Goal: Task Accomplishment & Management: Use online tool/utility

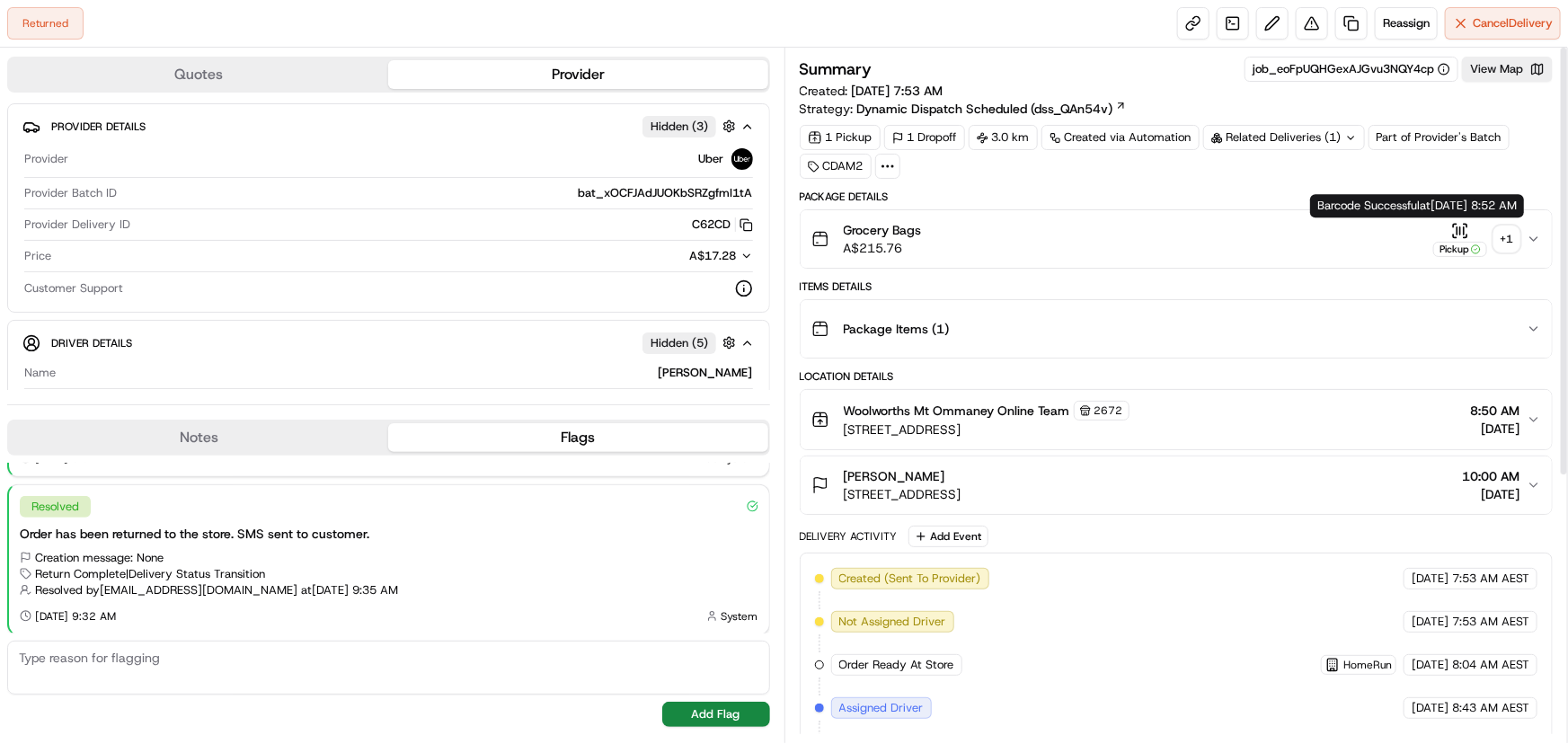
click at [1516, 230] on div "+ 1" at bounding box center [1506, 239] width 25 height 25
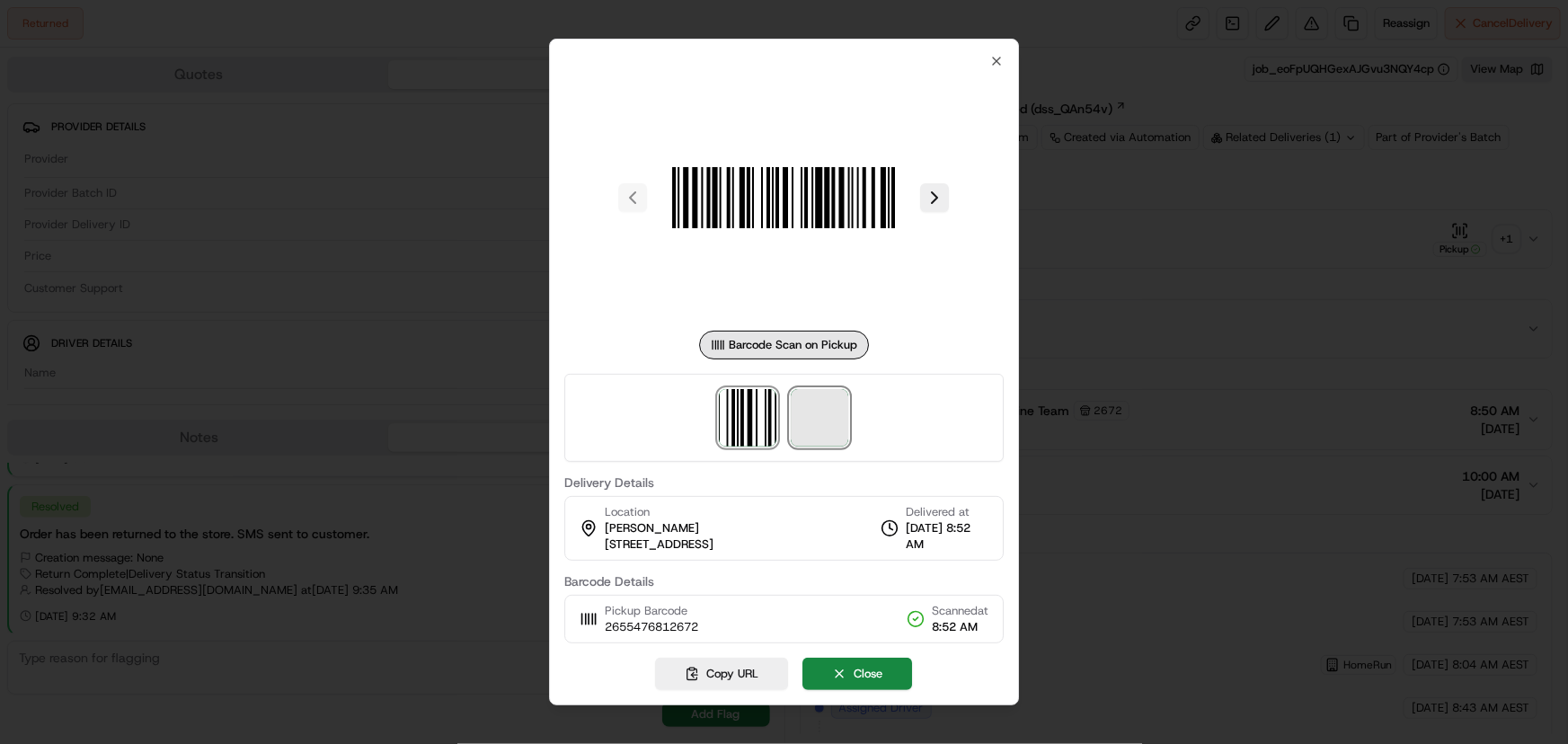
click at [812, 441] on span at bounding box center [820, 418] width 57 height 57
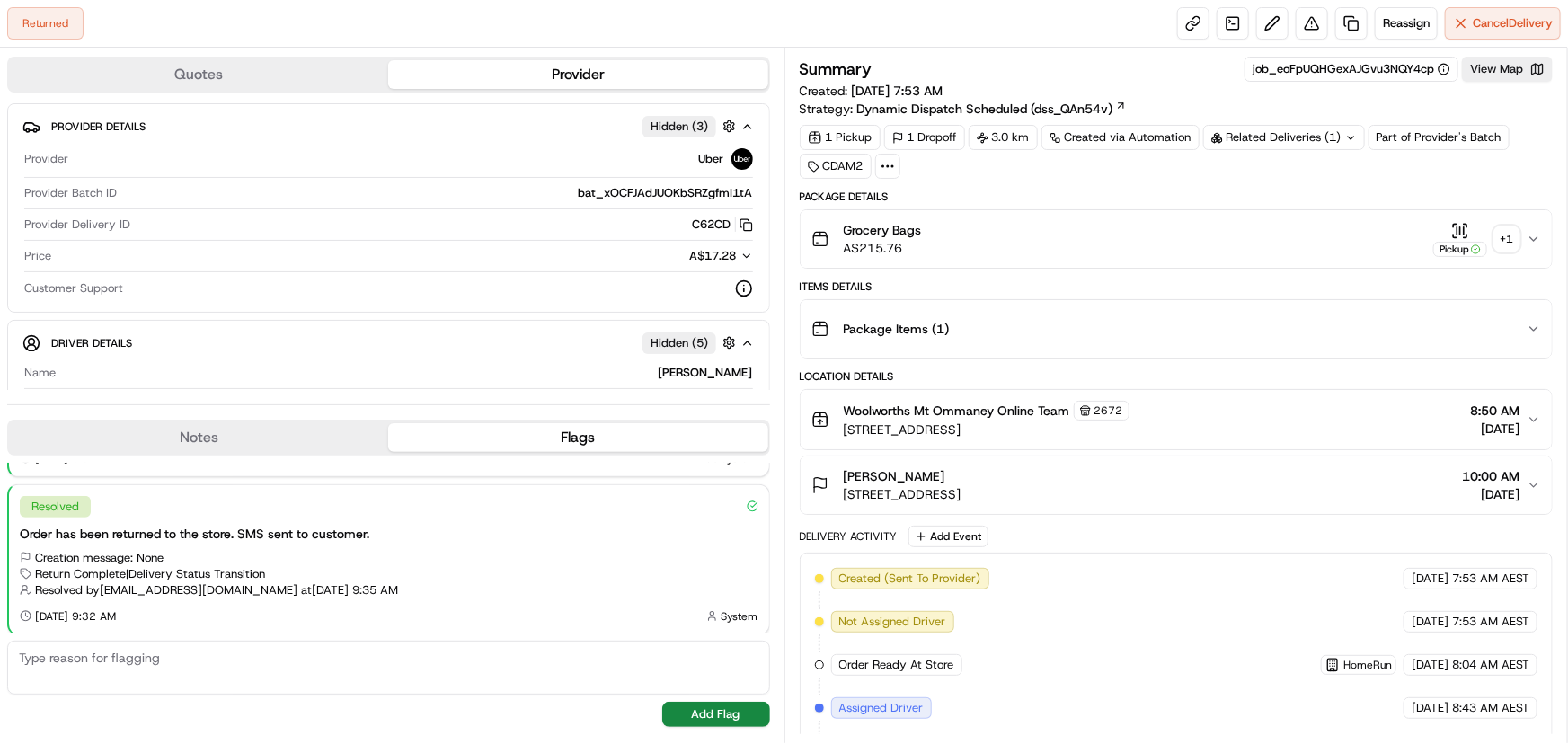
click at [1432, 222] on button "Pickup + 1" at bounding box center [1476, 240] width 87 height 35
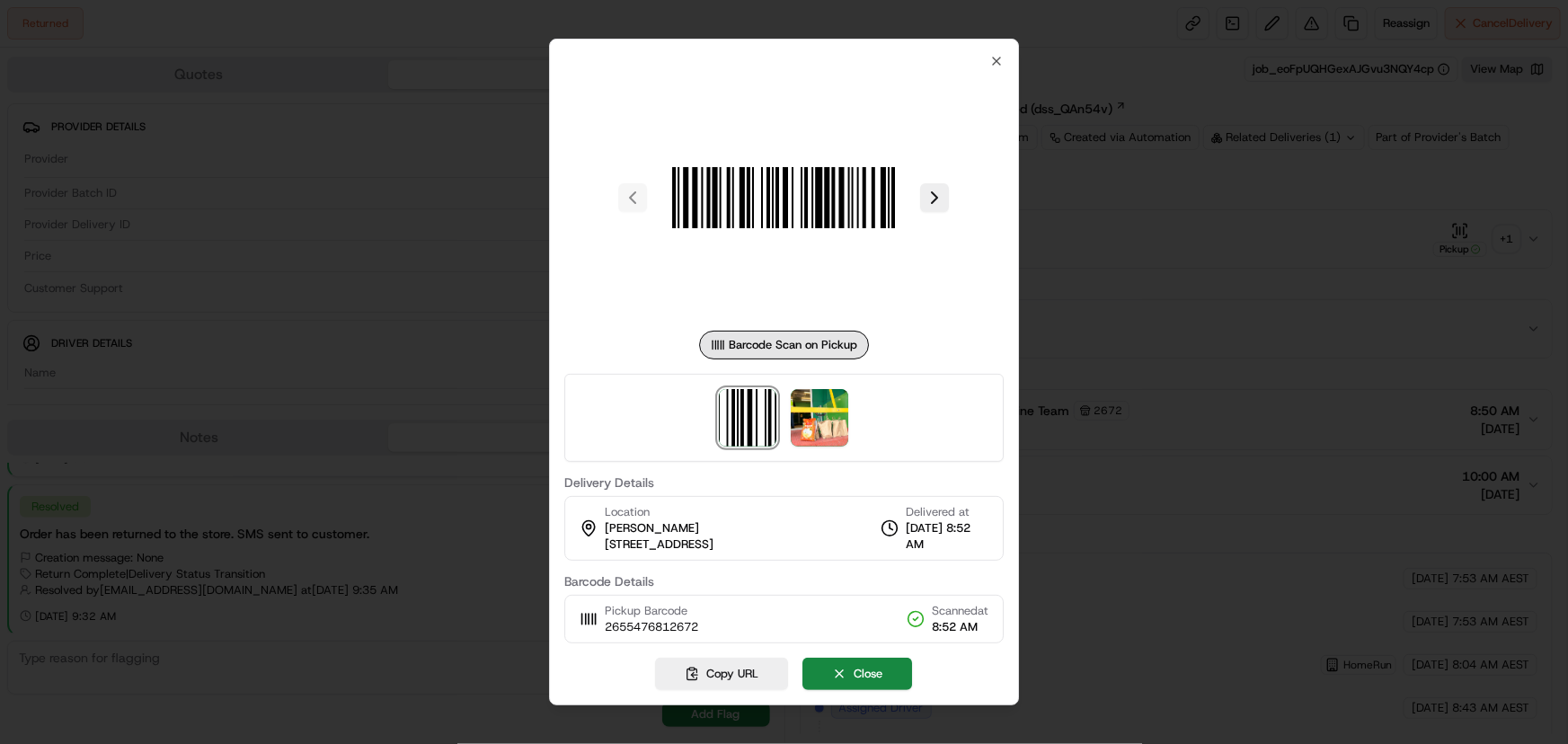
click at [921, 183] on button at bounding box center [935, 197] width 29 height 29
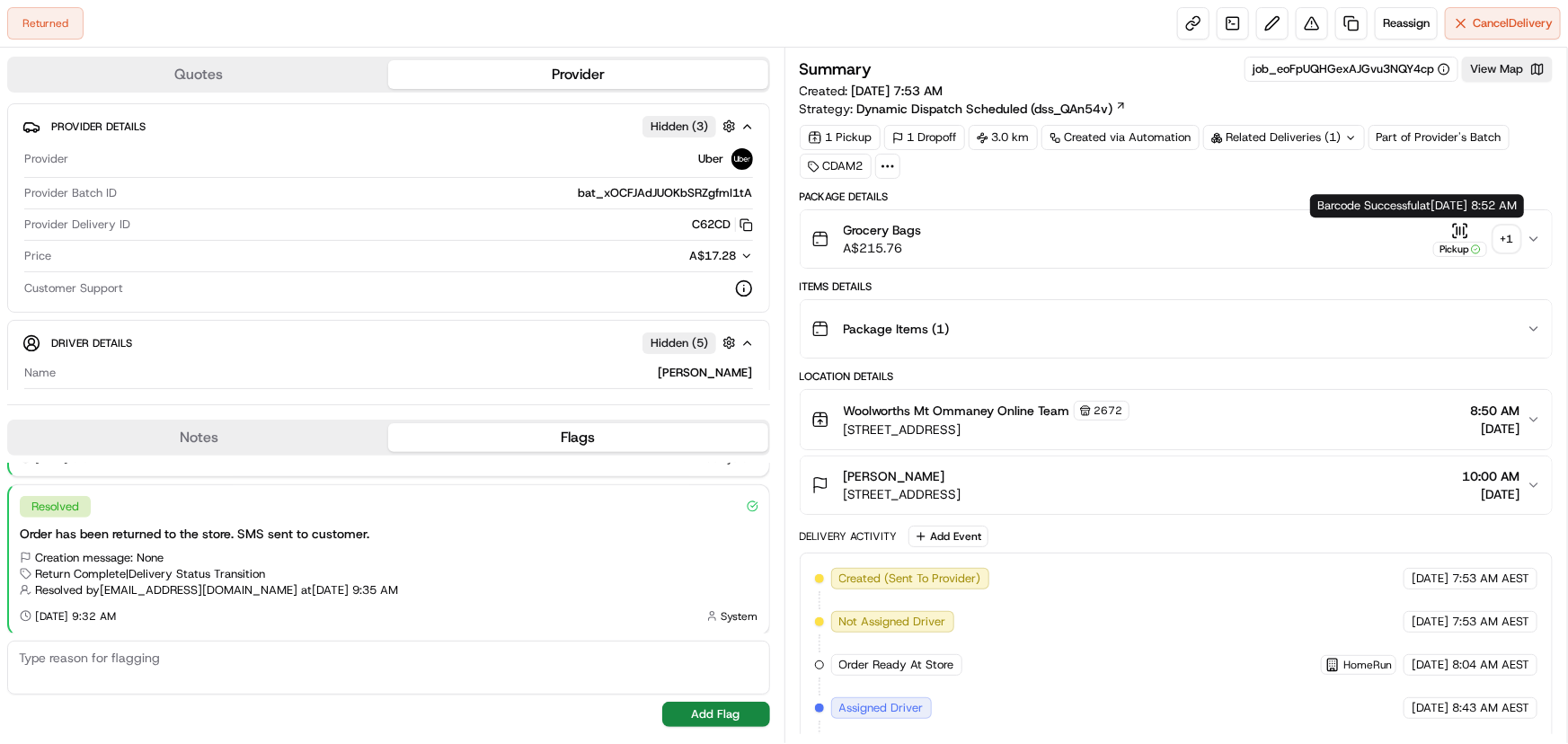
click at [1517, 225] on button "Pickup + 1" at bounding box center [1476, 240] width 87 height 35
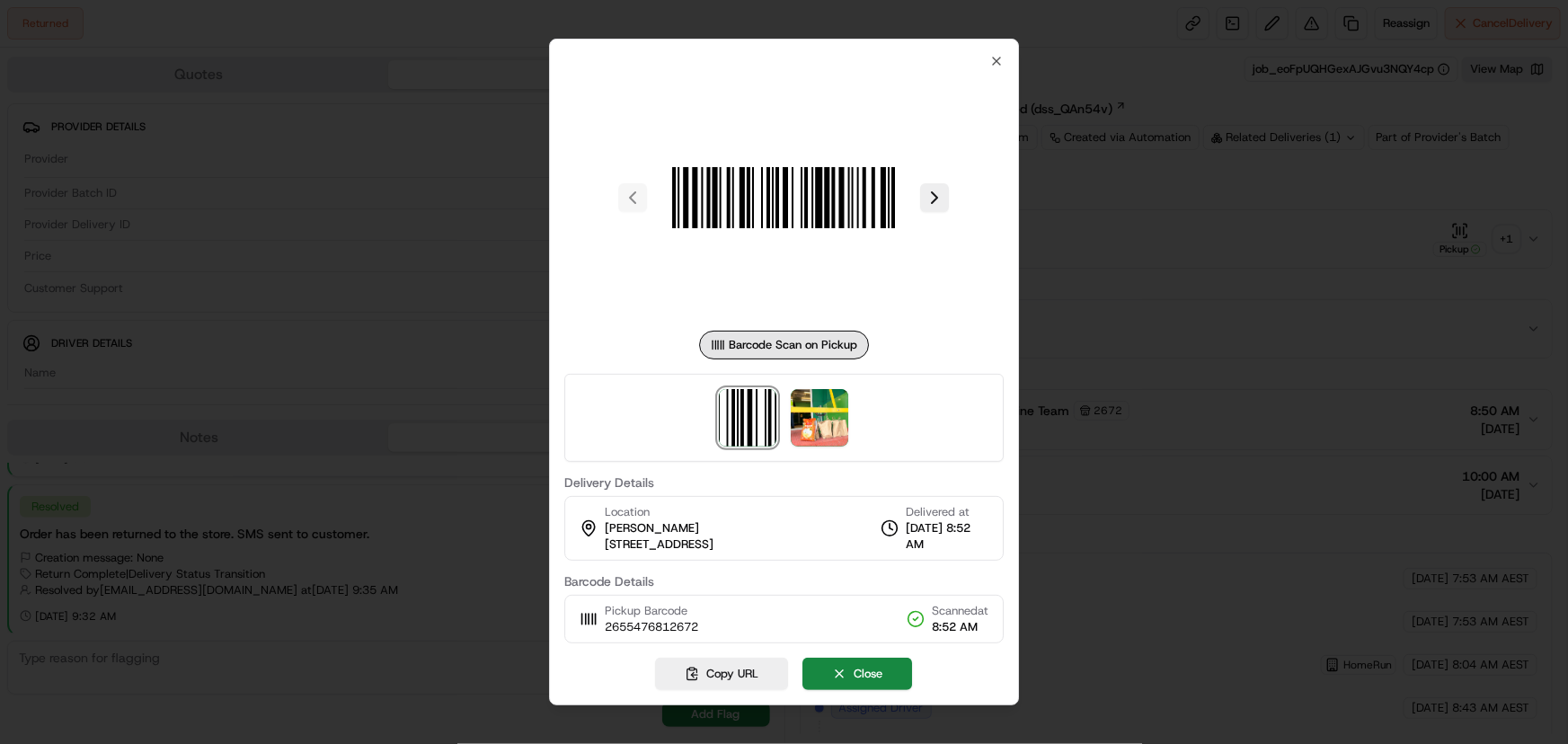
click at [798, 449] on div at bounding box center [784, 418] width 441 height 89
click at [807, 435] on img at bounding box center [820, 418] width 57 height 57
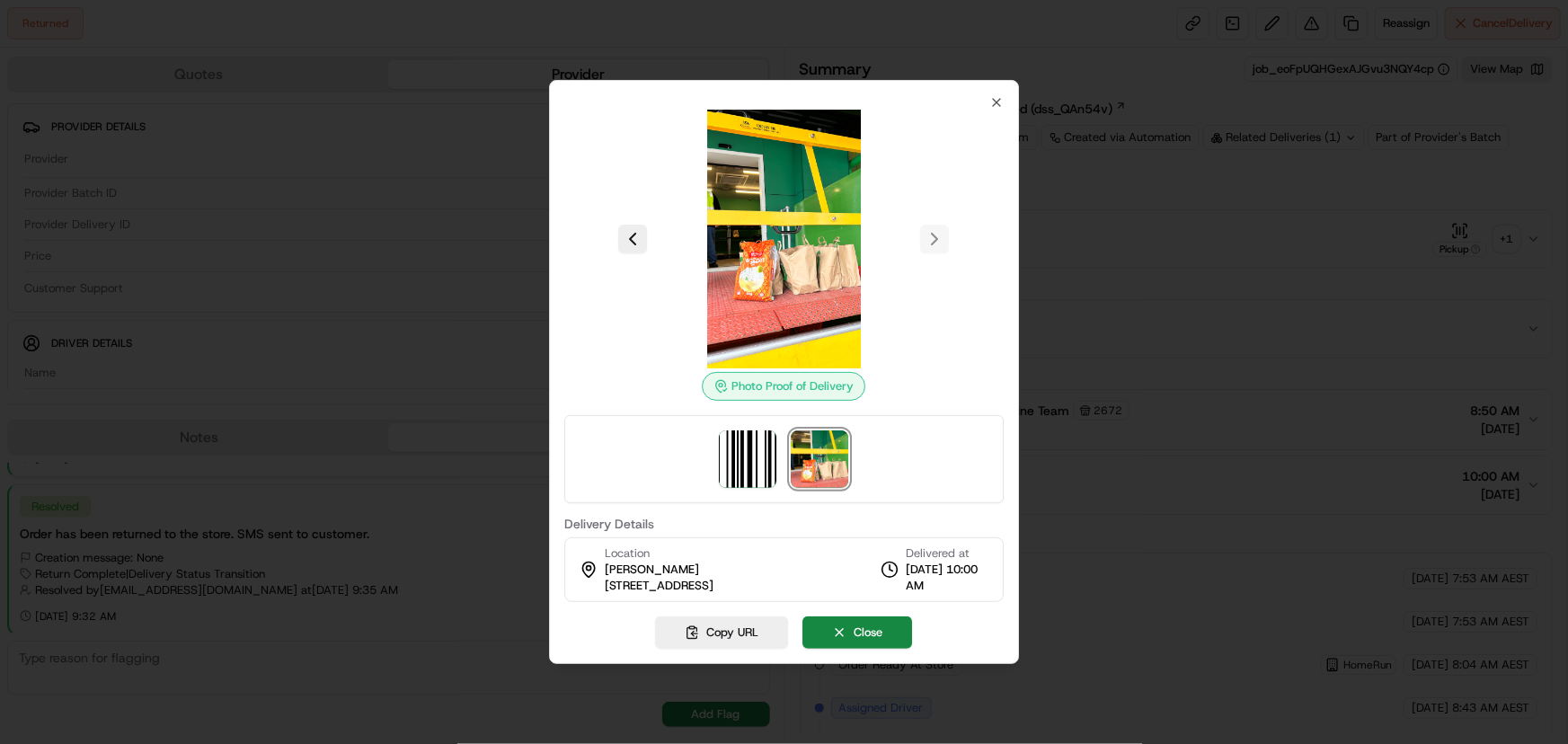
click at [423, 494] on div at bounding box center [784, 372] width 1568 height 744
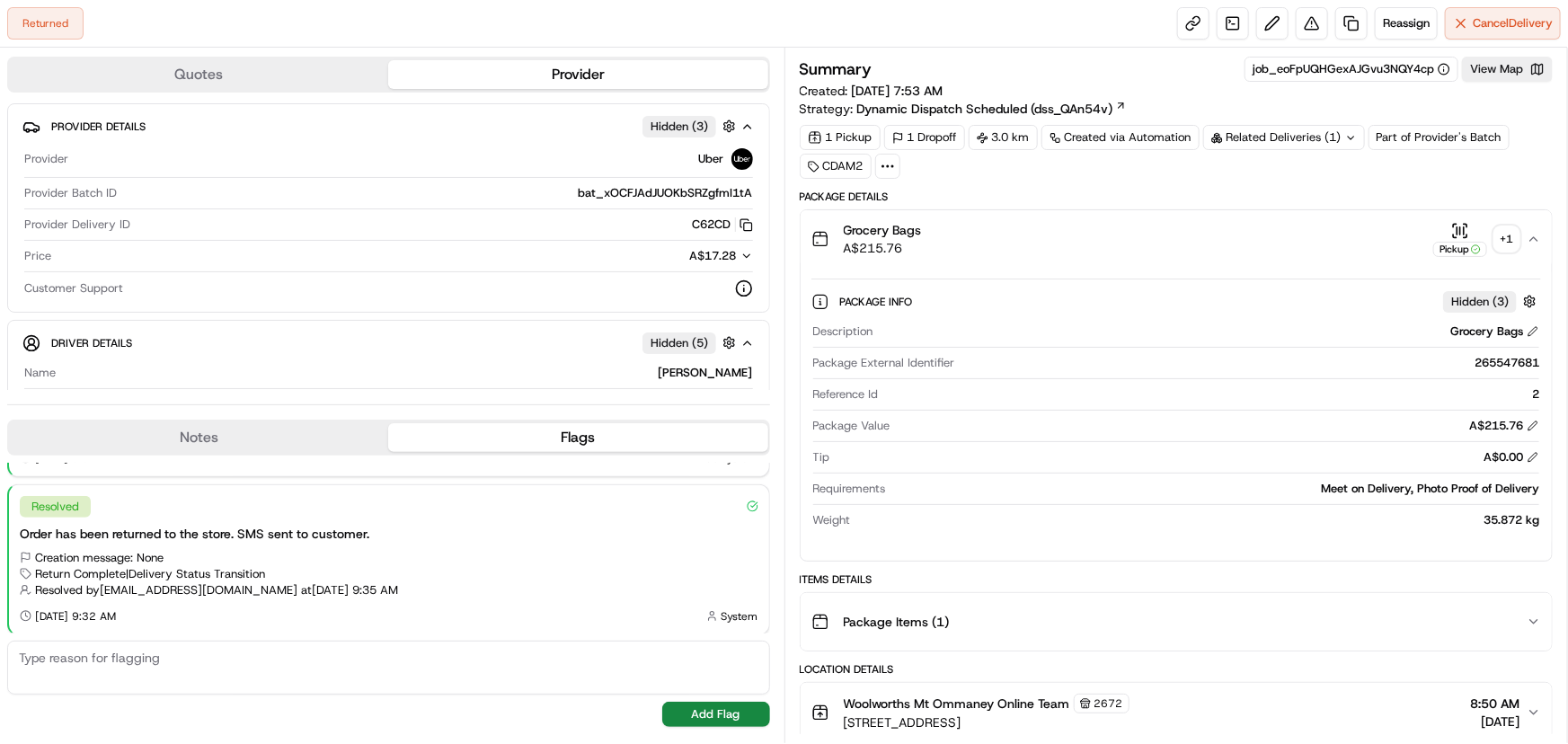
click at [1432, 222] on button "Pickup + 1" at bounding box center [1476, 240] width 87 height 35
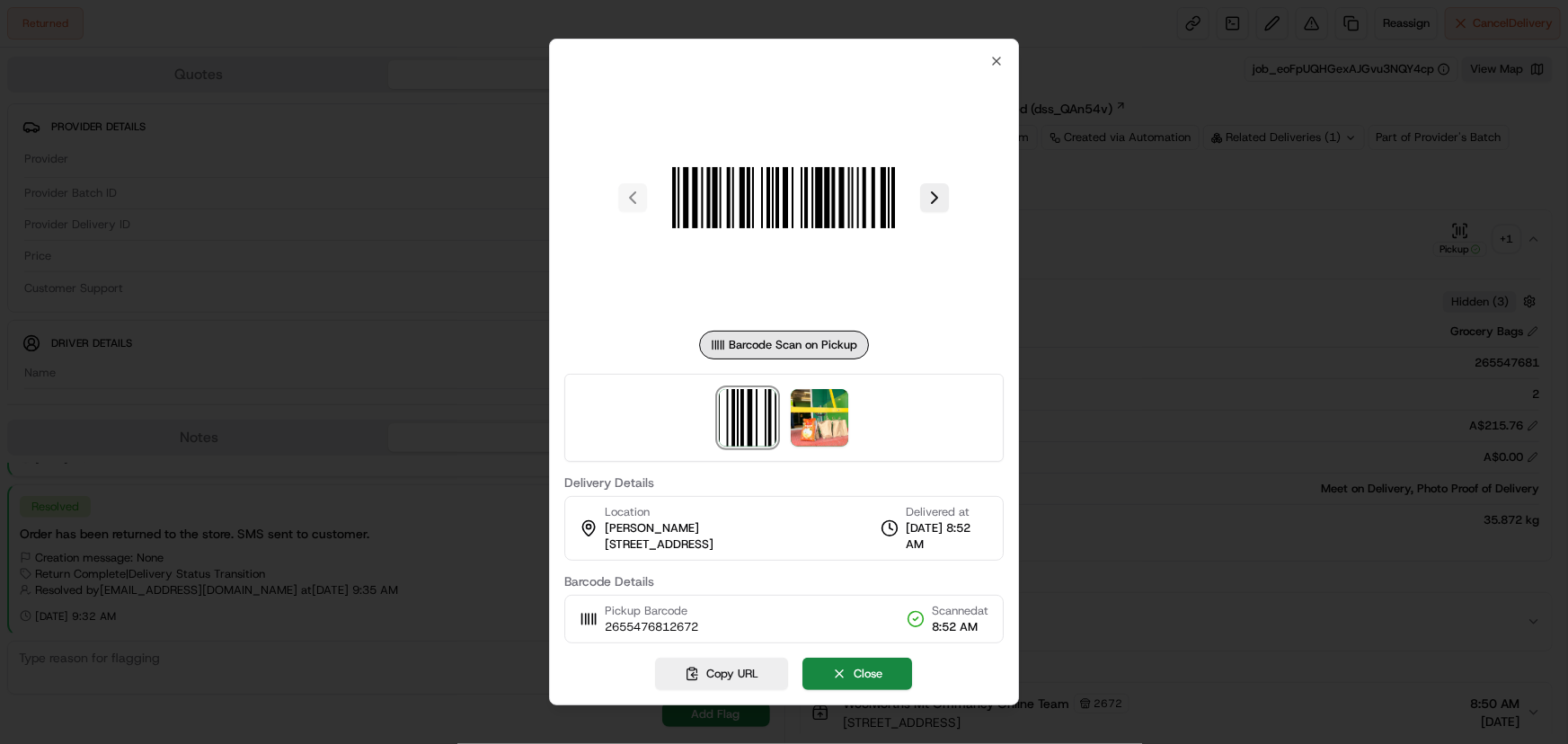
click at [780, 419] on div at bounding box center [784, 418] width 441 height 89
click at [796, 418] on img at bounding box center [820, 418] width 57 height 57
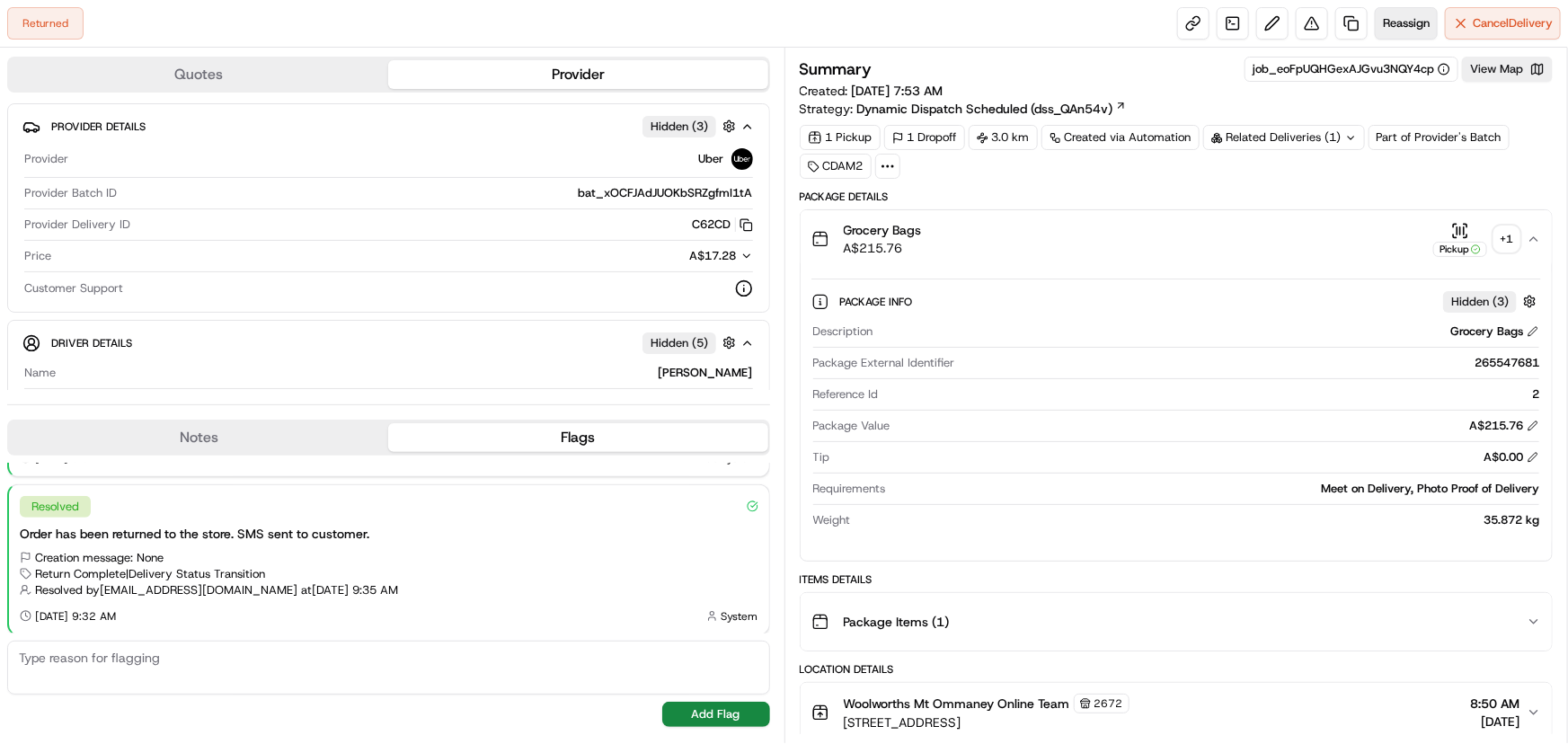
click at [1394, 20] on span "Reassign" at bounding box center [1406, 24] width 47 height 17
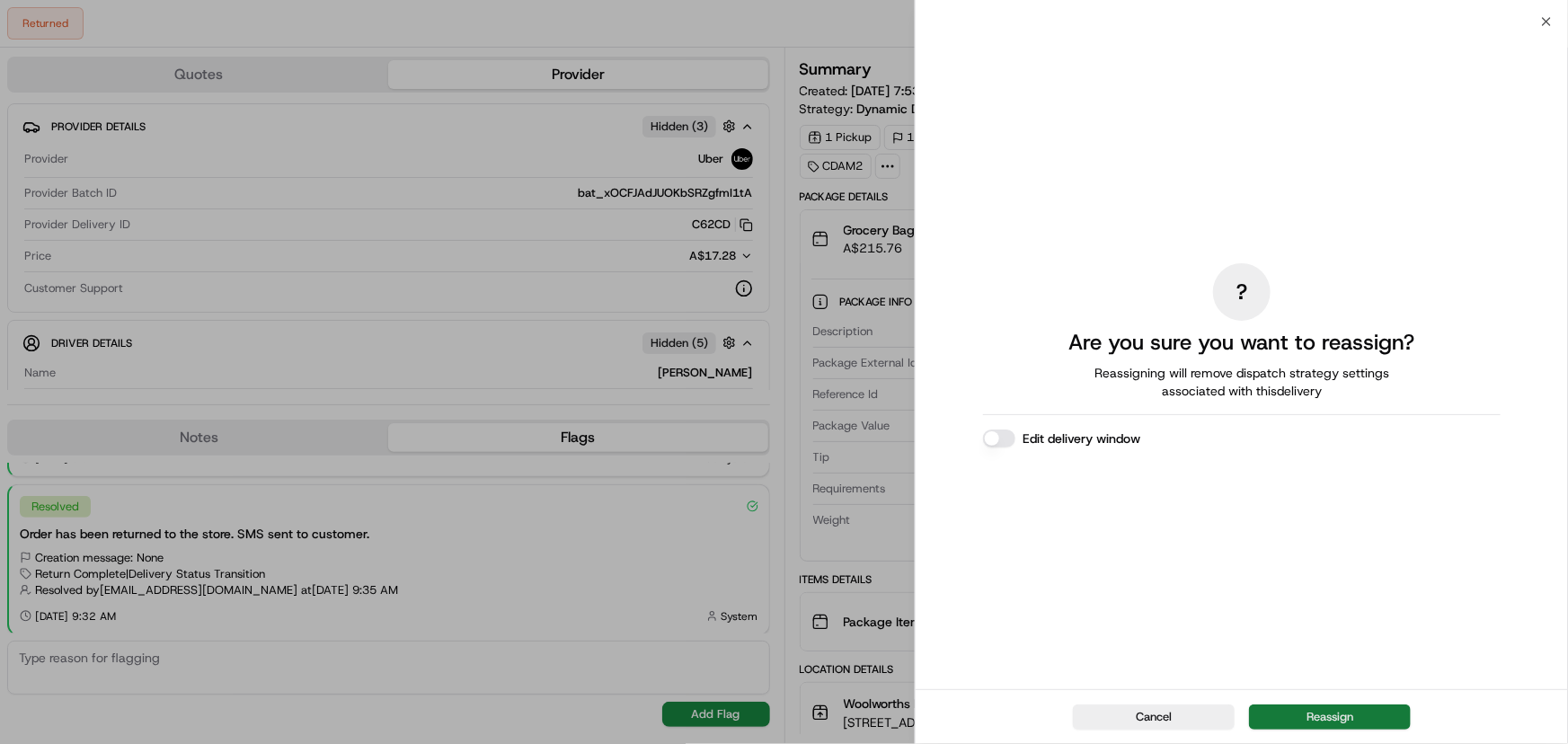
click at [1362, 727] on button "Reassign" at bounding box center [1329, 716] width 161 height 25
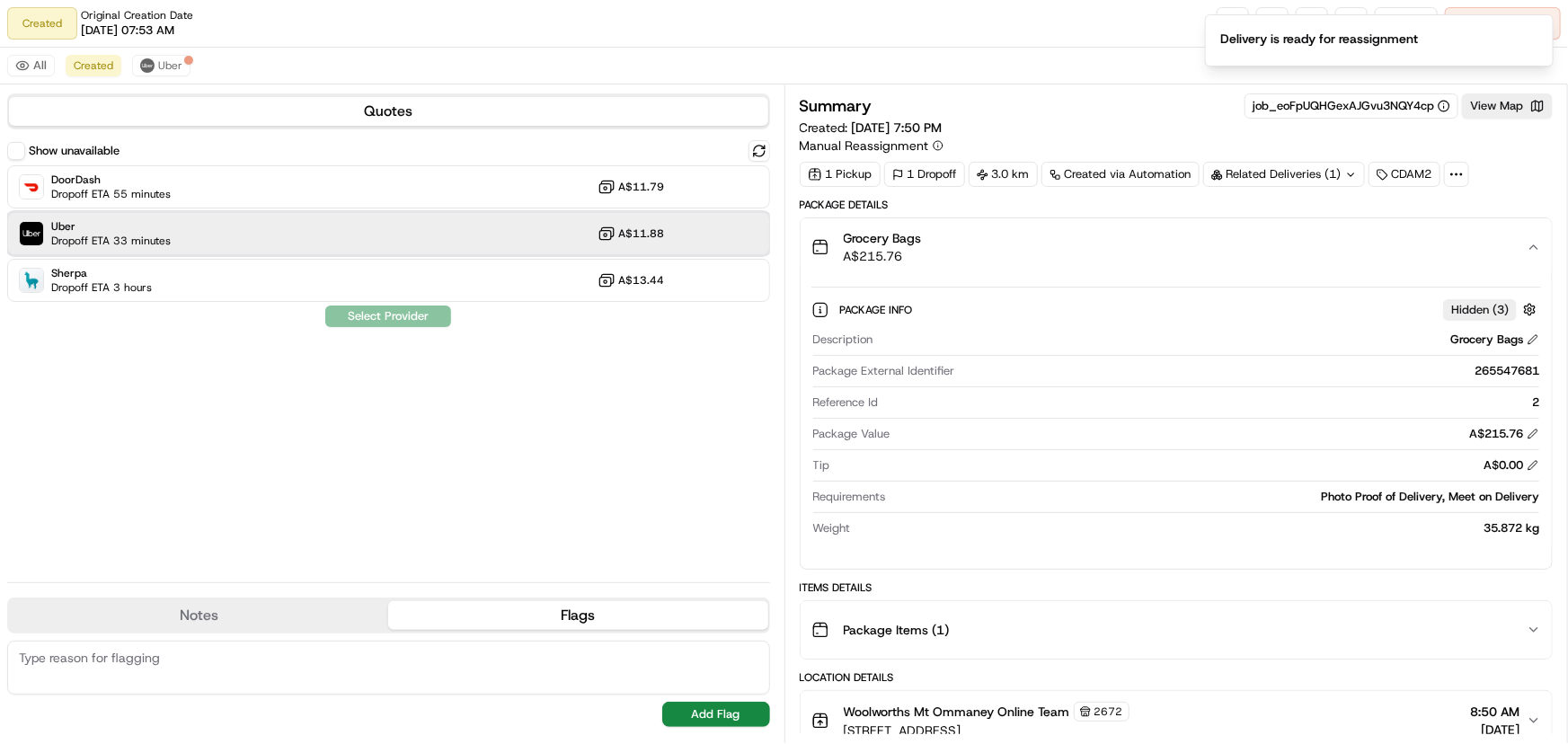
click at [300, 234] on div "Uber Dropoff ETA 33 minutes A$11.88" at bounding box center [388, 233] width 762 height 43
click at [359, 317] on button "Assign Provider" at bounding box center [388, 315] width 127 height 21
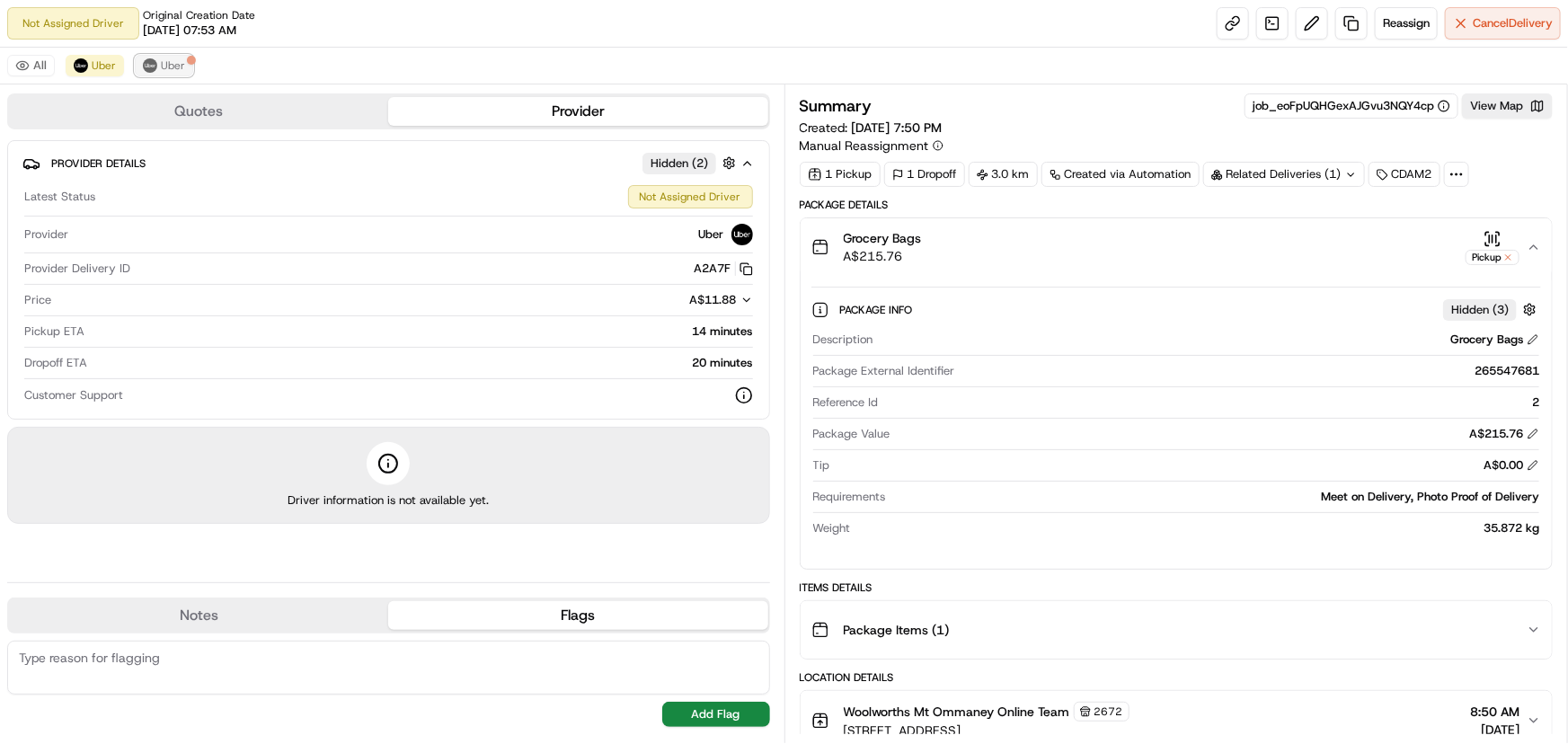
click at [174, 65] on span "Uber" at bounding box center [172, 65] width 24 height 15
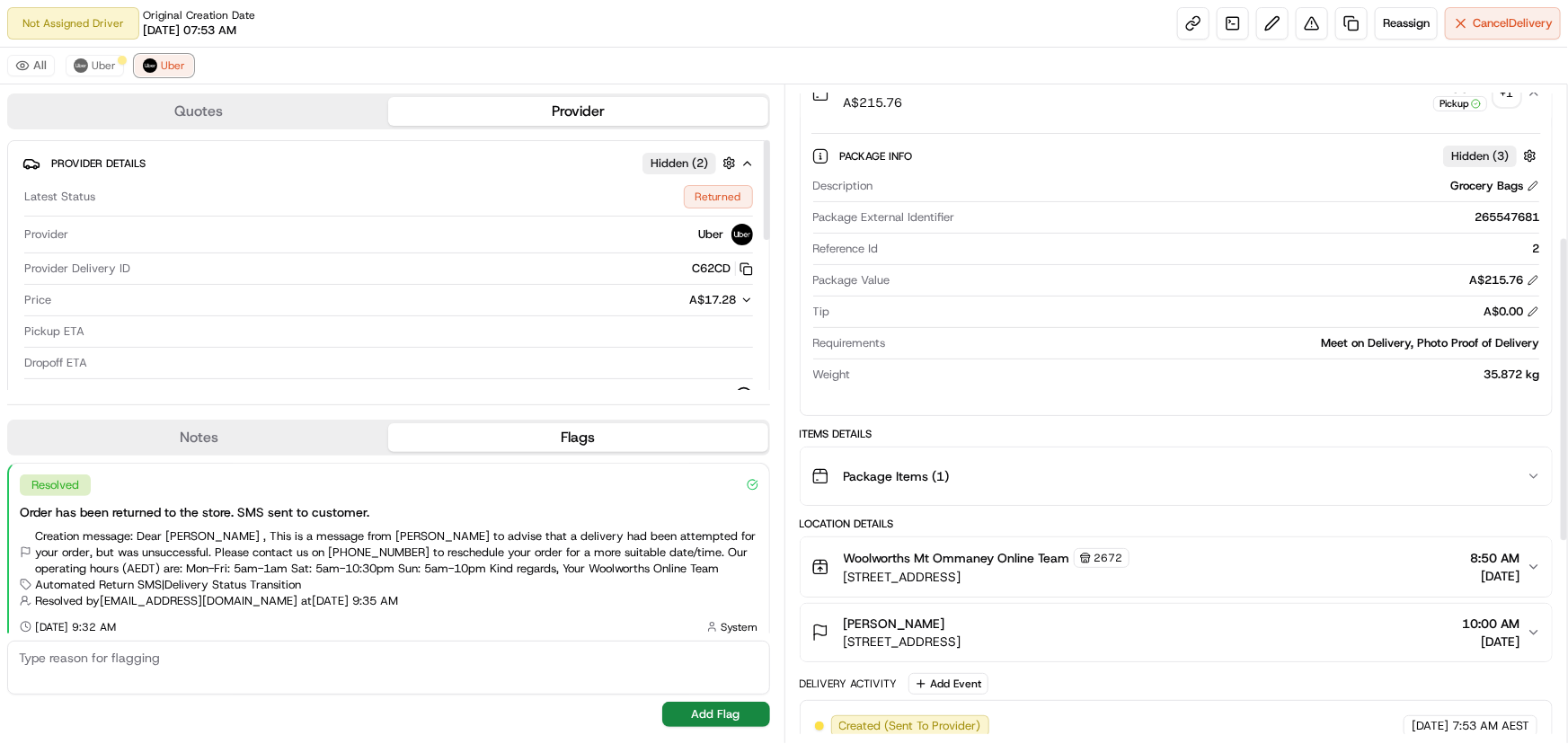
scroll to position [326, 0]
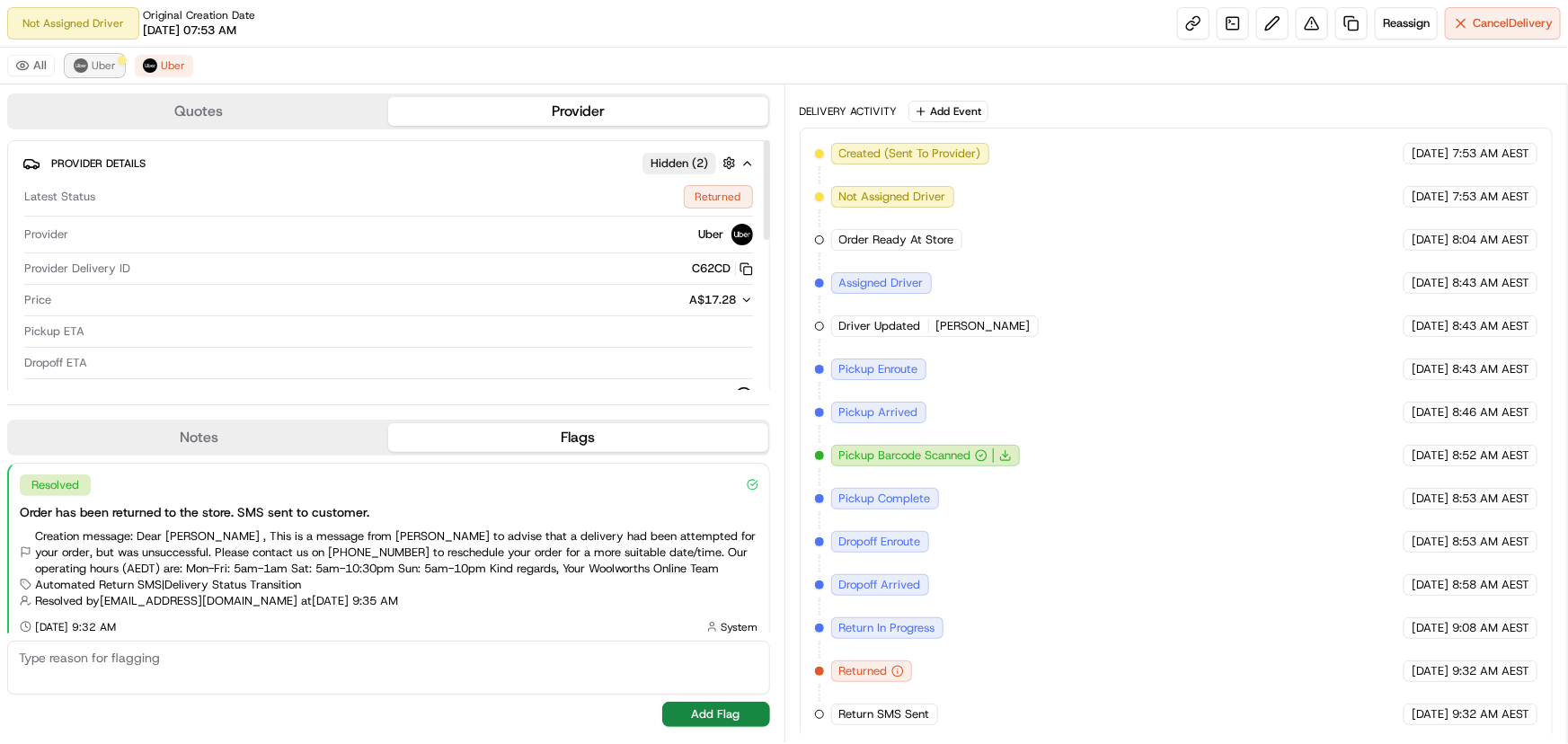
click at [117, 65] on button "Uber" at bounding box center [94, 65] width 58 height 21
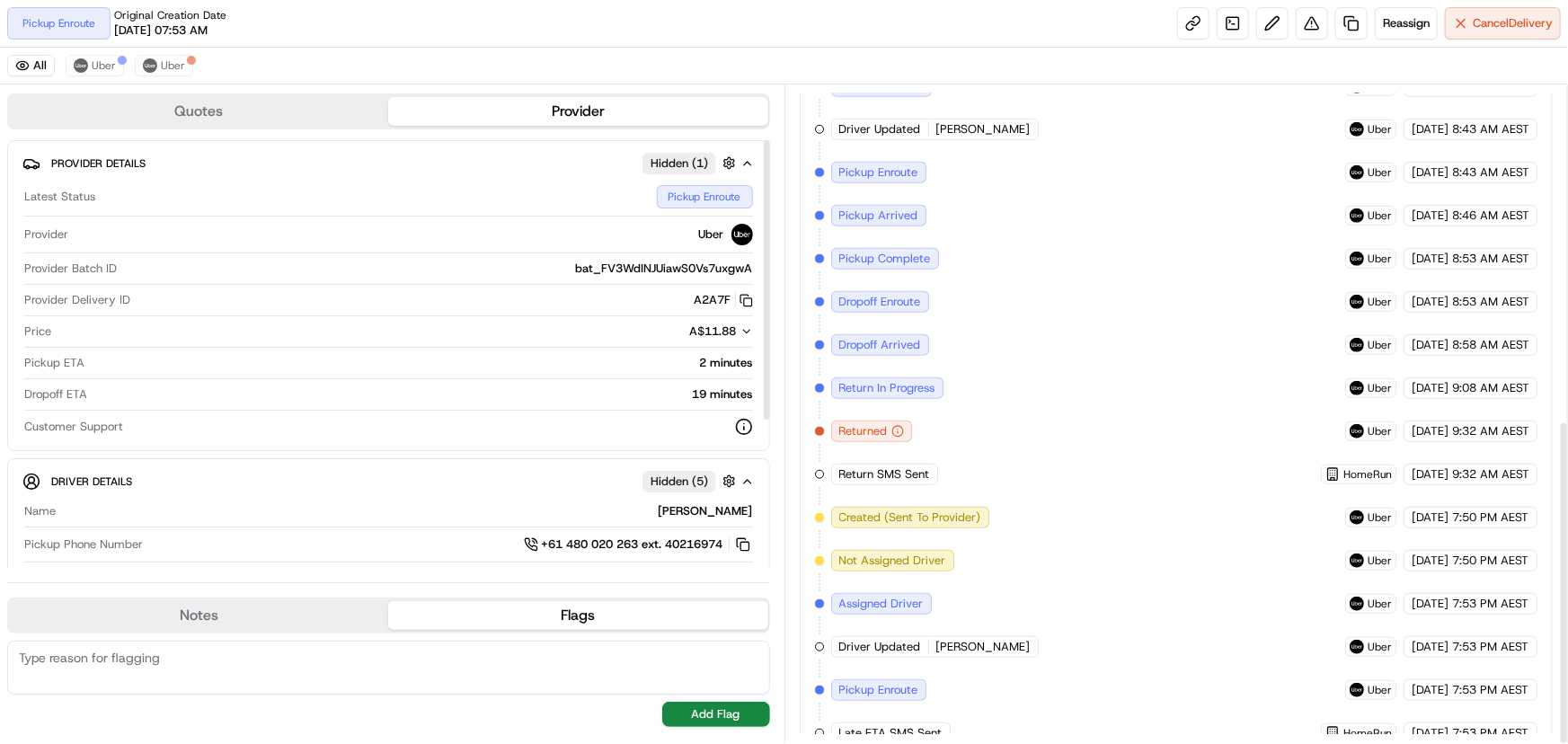
scroll to position [678, 0]
